Goal: Task Accomplishment & Management: Complete application form

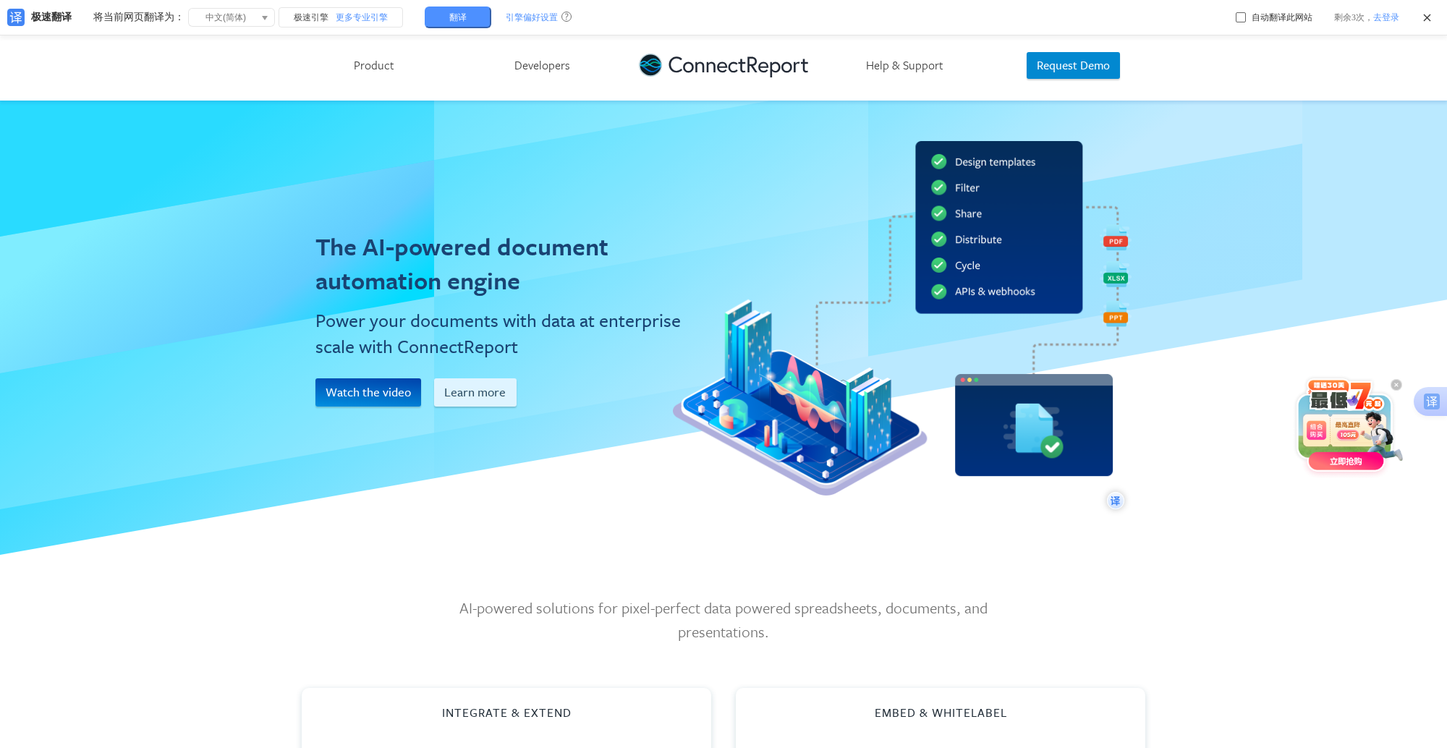
click at [1218, 131] on span at bounding box center [1085, 113] width 434 height 213
click at [672, 65] on link at bounding box center [723, 65] width 169 height 70
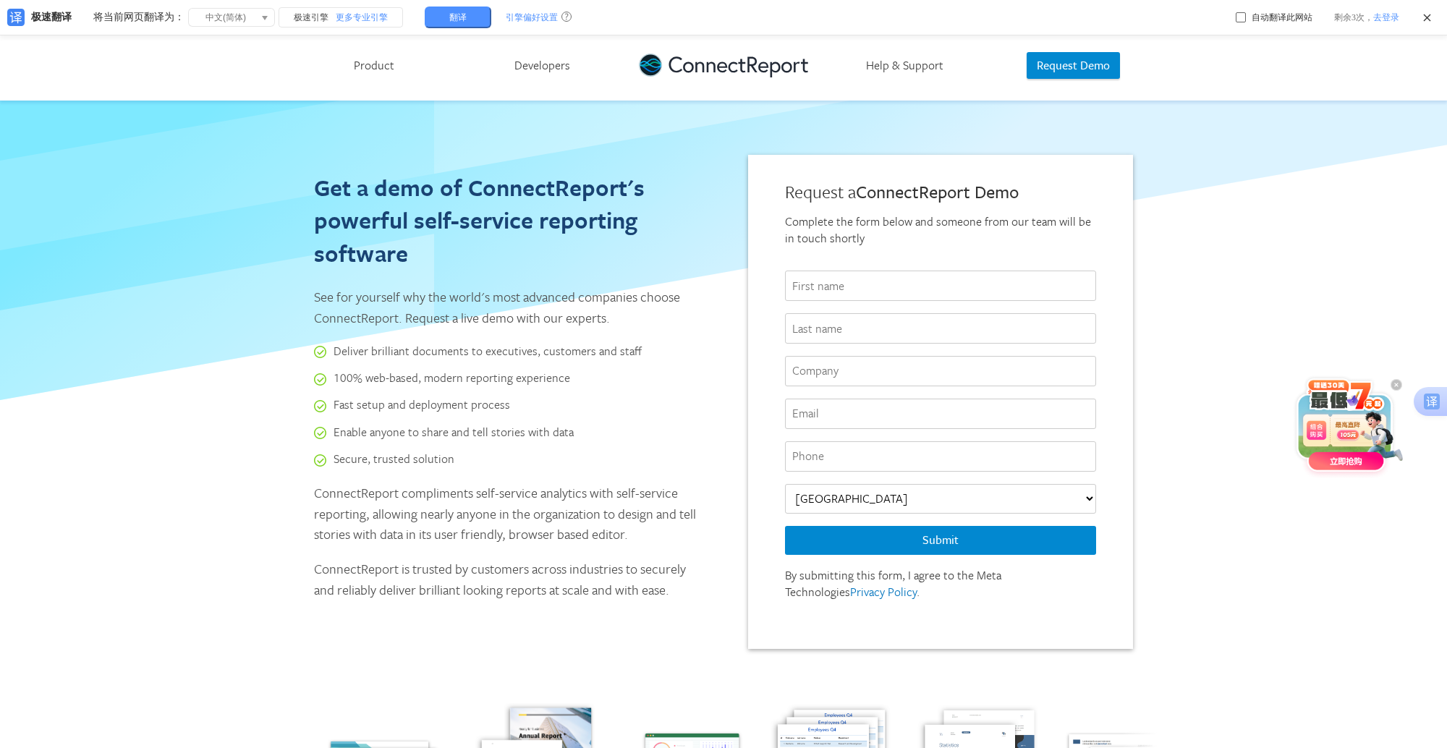
click at [873, 279] on input "text" at bounding box center [940, 286] width 311 height 30
click at [1186, 432] on div "Get a demo of ConnectReport's powerful self-service reporting software See for …" at bounding box center [723, 636] width 1447 height 1070
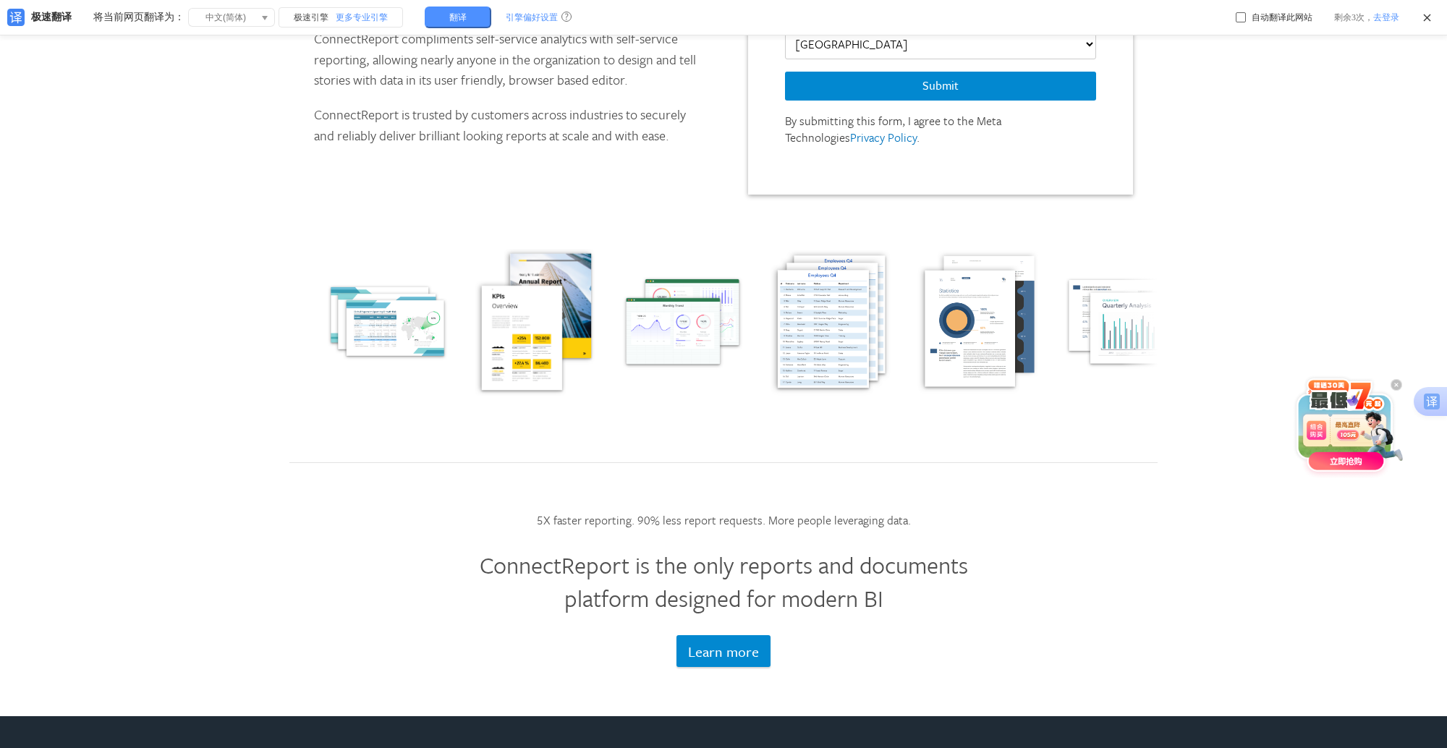
scroll to position [723, 0]
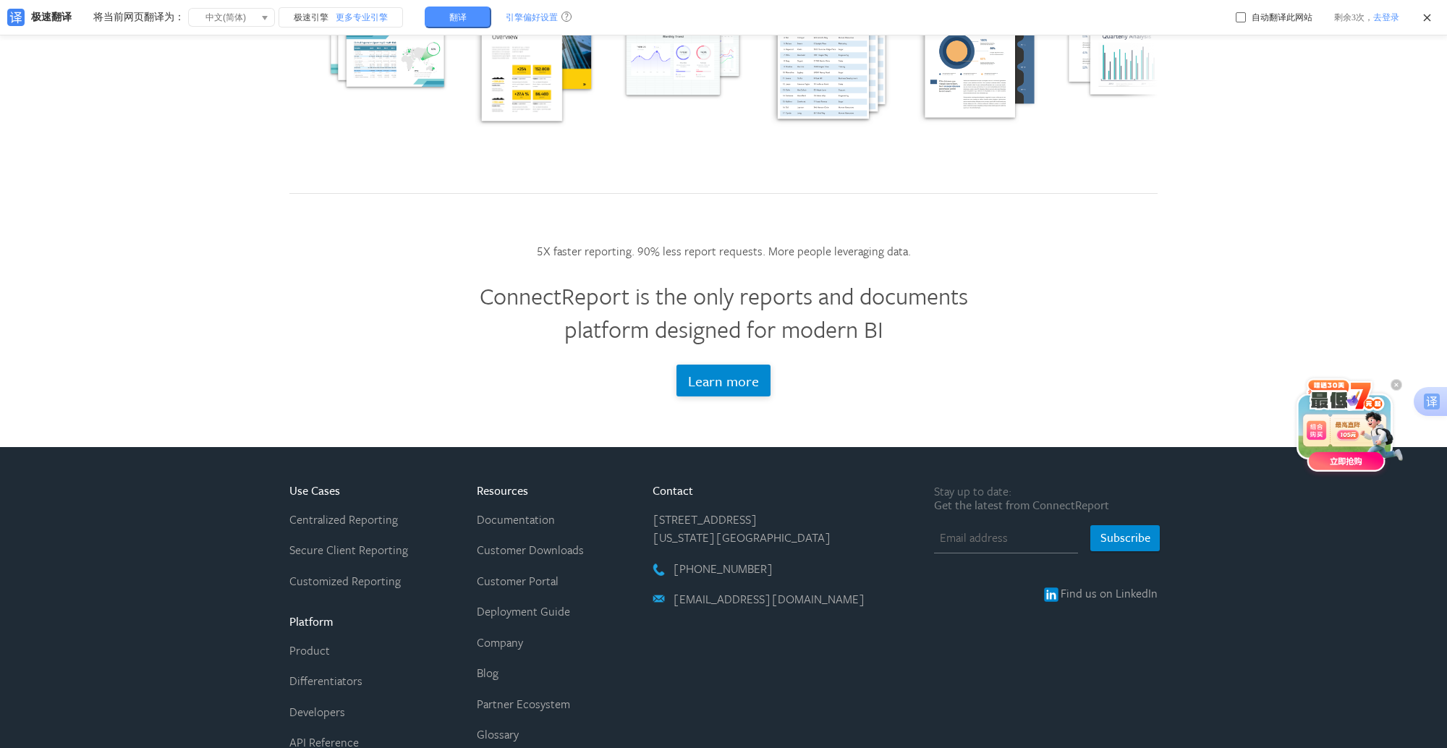
click at [723, 372] on button "Learn more" at bounding box center [723, 381] width 95 height 32
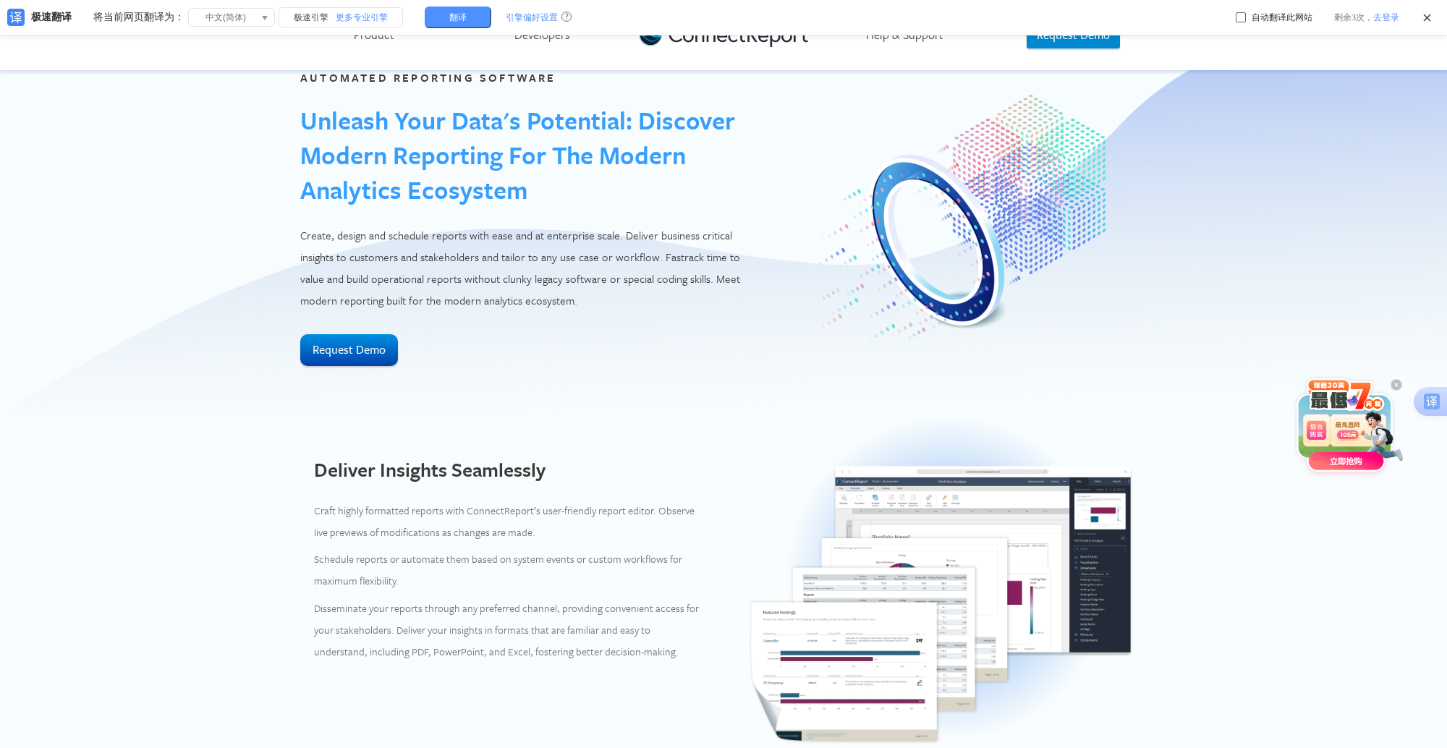
scroll to position [362, 0]
